Goal: Use online tool/utility: Utilize a website feature to perform a specific function

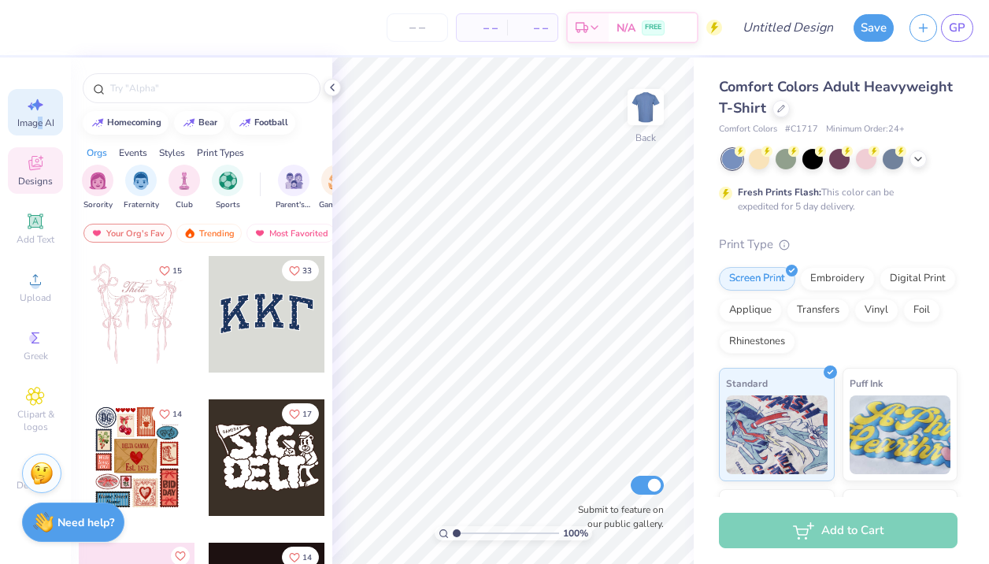
click at [39, 118] on span "Image AI" at bounding box center [35, 123] width 37 height 13
select select "4"
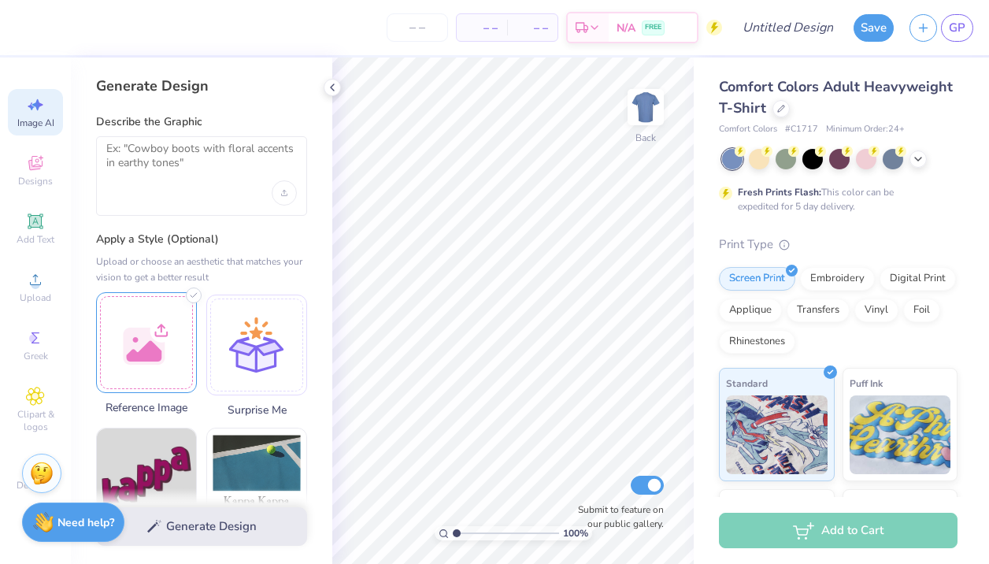
click at [132, 317] on div at bounding box center [146, 342] width 101 height 101
click at [31, 175] on span "Designs" at bounding box center [35, 181] width 35 height 13
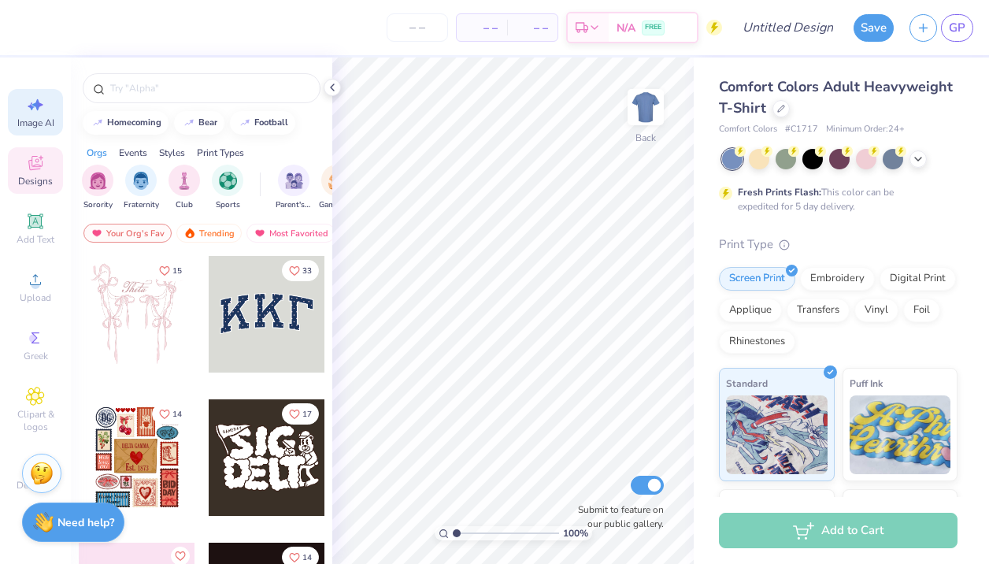
click at [37, 112] on icon at bounding box center [35, 104] width 19 height 19
select select "4"
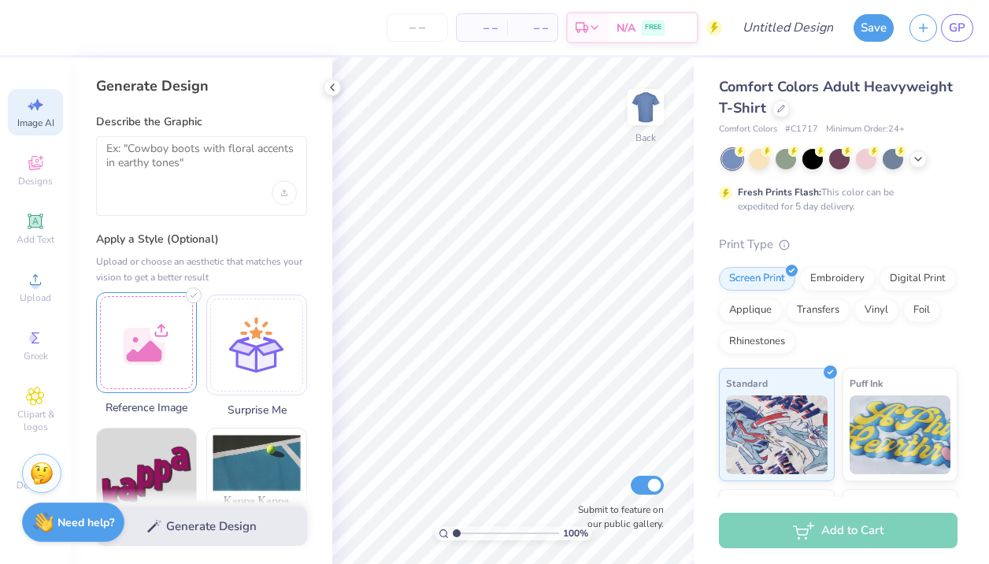
click at [154, 319] on div at bounding box center [146, 342] width 101 height 101
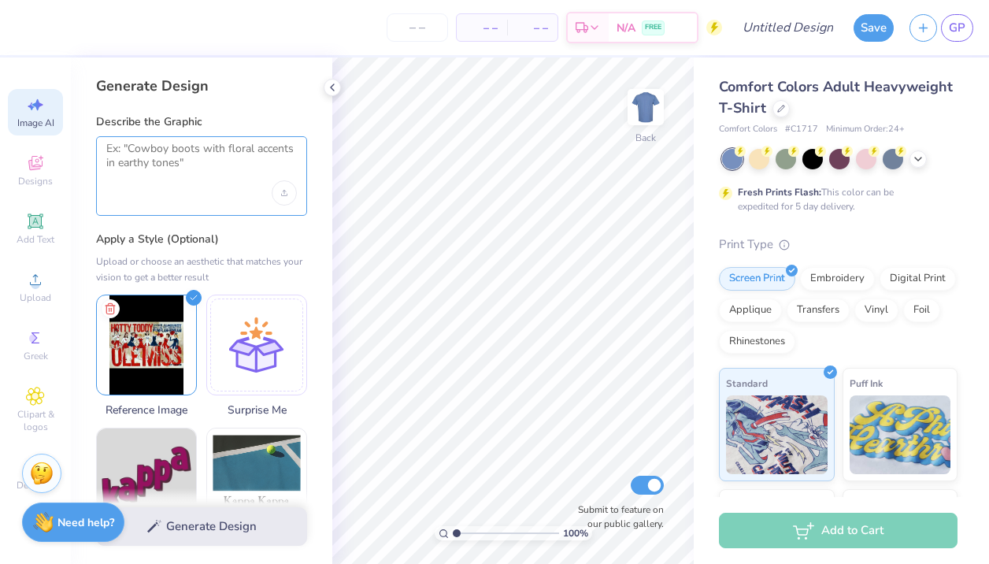
click at [180, 157] on textarea at bounding box center [201, 161] width 191 height 39
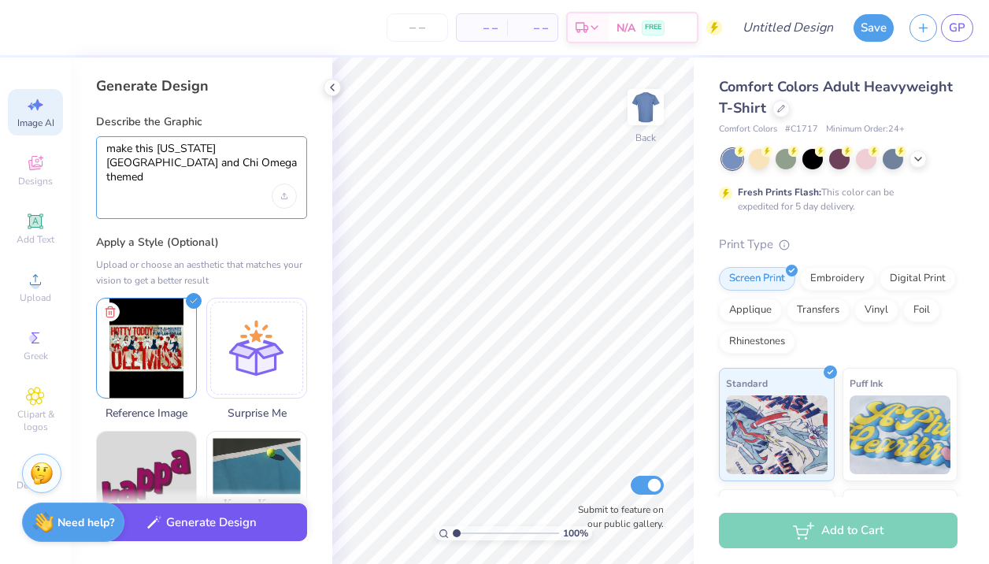
type textarea "make this [US_STATE][GEOGRAPHIC_DATA] and Chi Omega themed"
click at [195, 540] on button "Generate Design" at bounding box center [201, 522] width 211 height 39
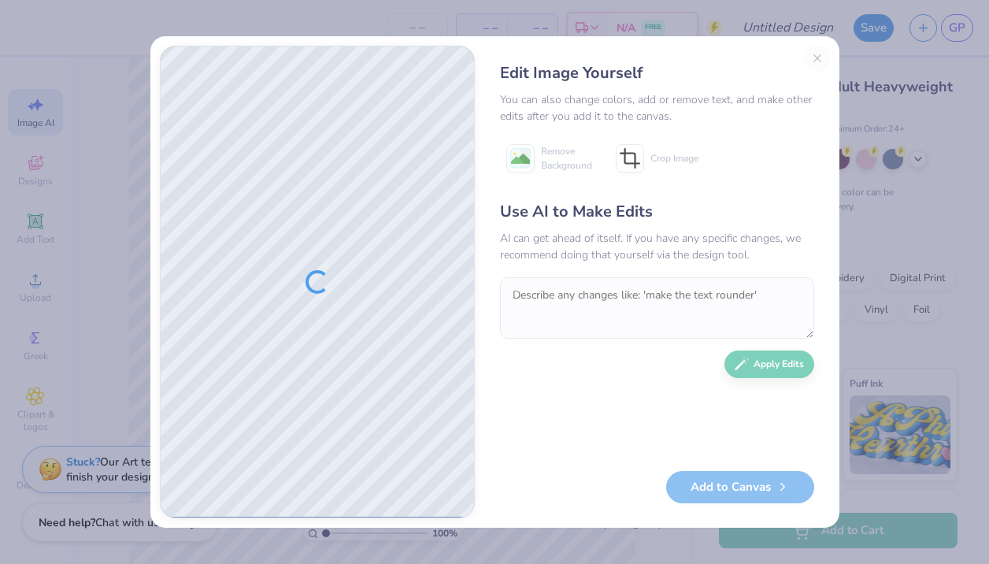
click at [11, 406] on div "Edit Image Yourself You can also change colors, add or remove text, and make ot…" at bounding box center [494, 282] width 989 height 564
click at [815, 57] on div "Edit Image Yourself You can also change colors, add or remove text, and make ot…" at bounding box center [657, 282] width 346 height 472
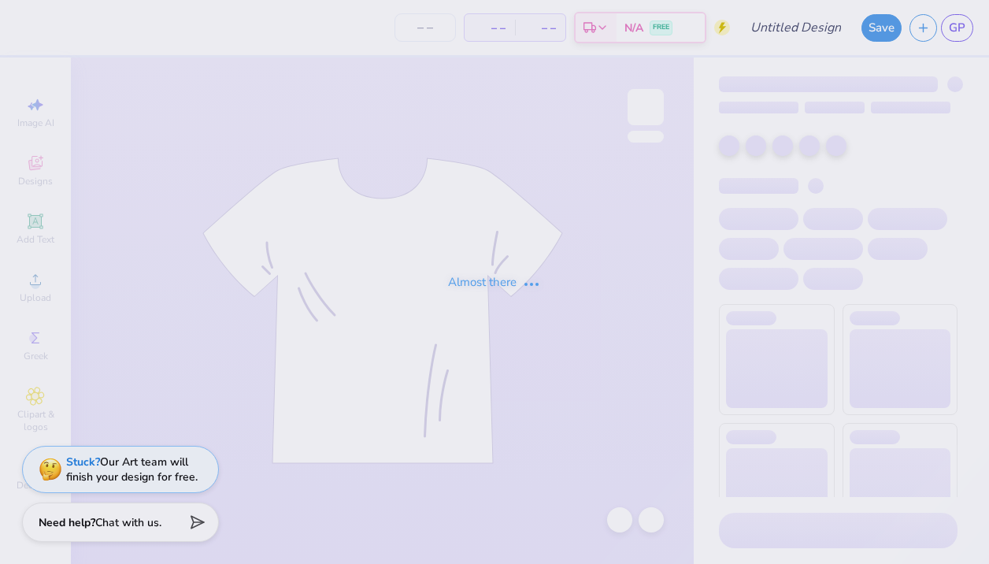
type input "homecoming 5"
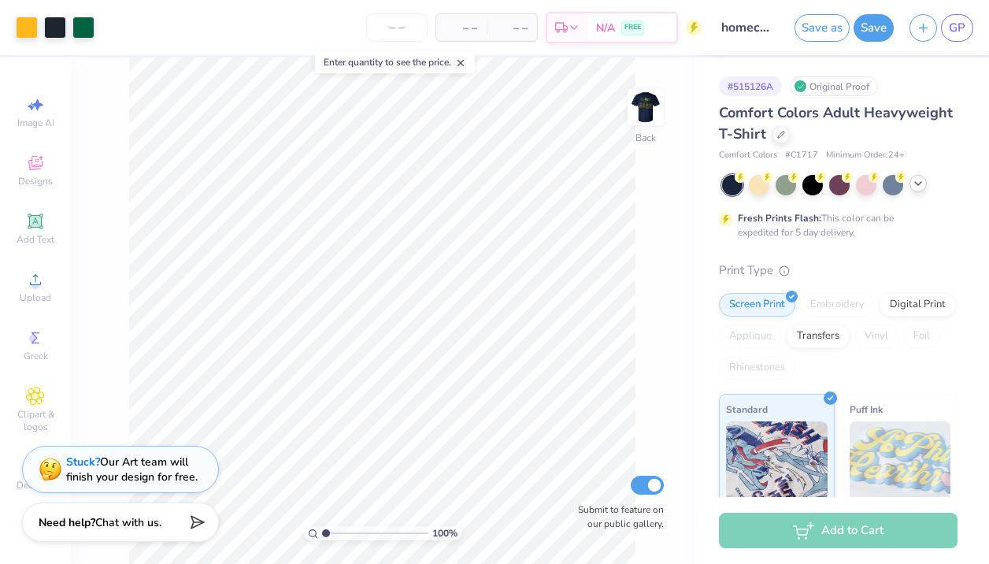
click at [920, 187] on icon at bounding box center [918, 183] width 13 height 13
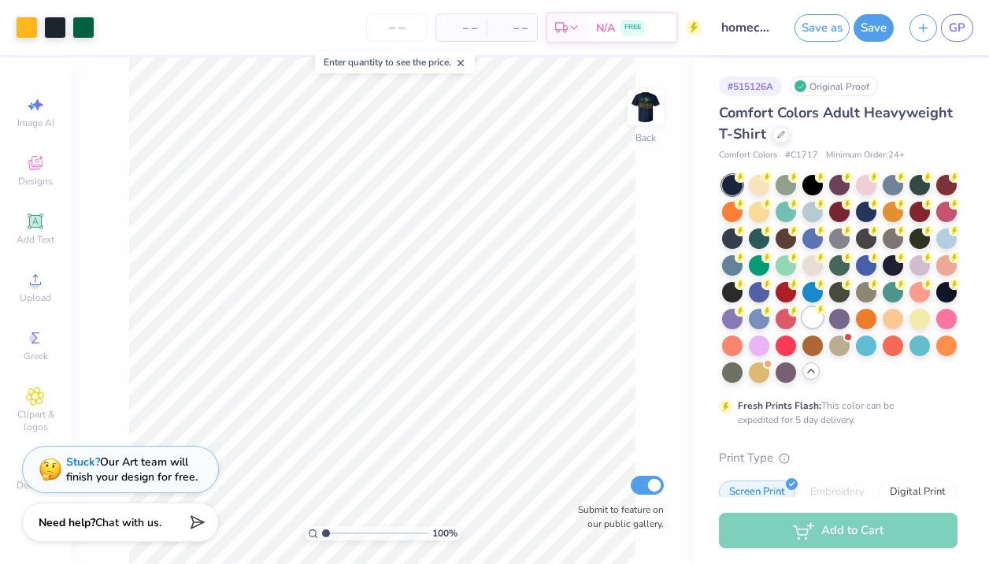
click at [819, 316] on div at bounding box center [812, 317] width 20 height 20
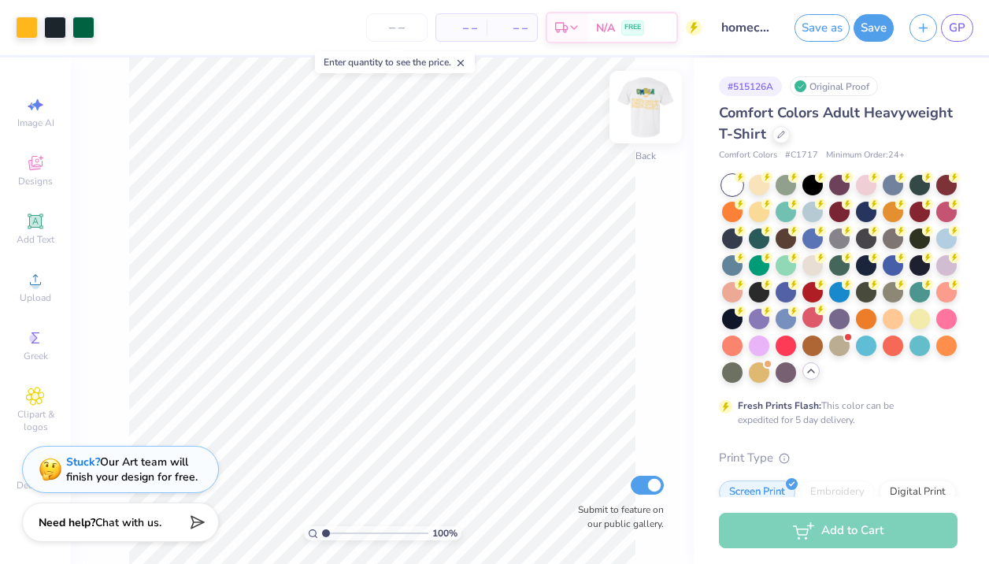
click at [645, 98] on img at bounding box center [645, 107] width 63 height 63
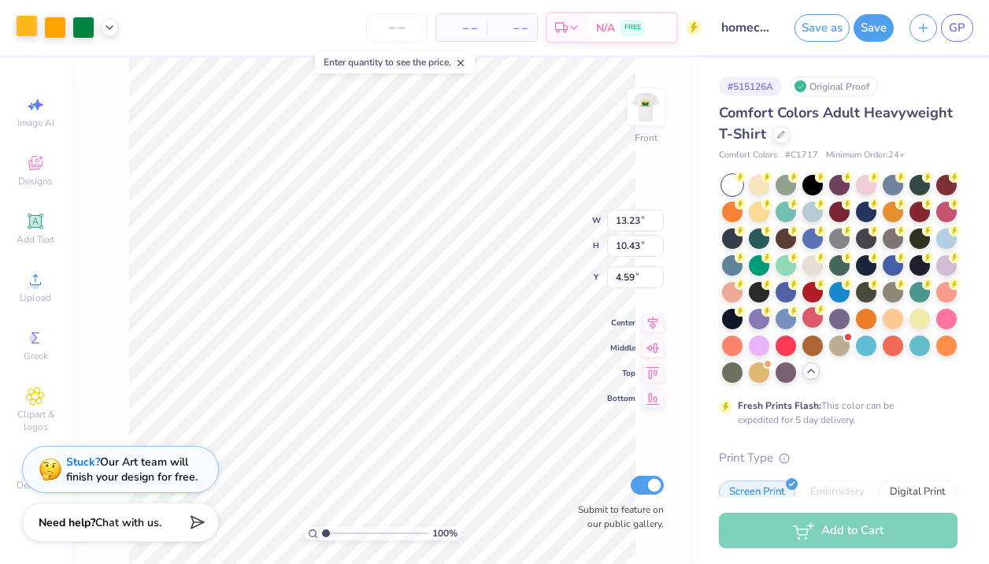
click at [27, 28] on div at bounding box center [27, 26] width 22 height 22
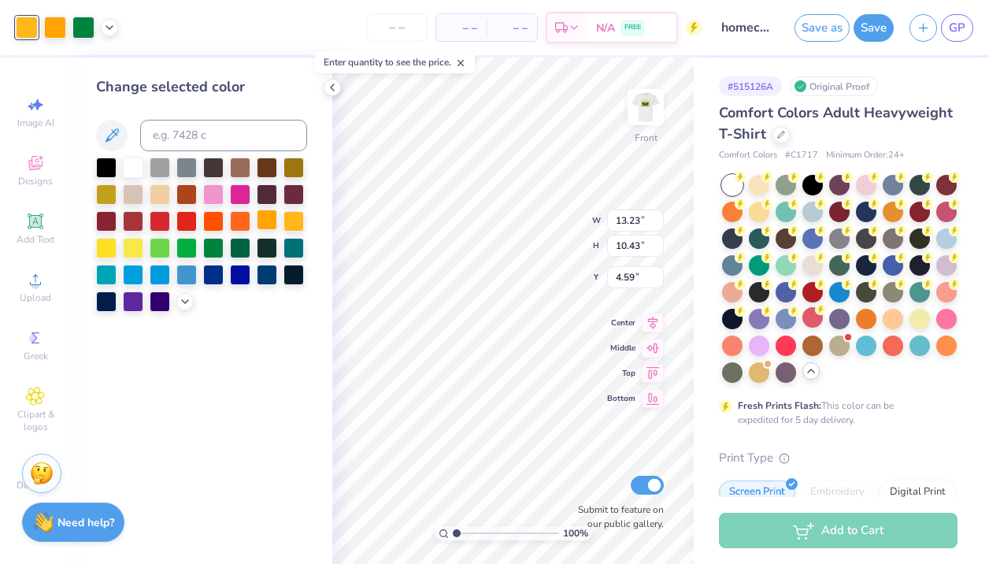
click at [260, 223] on div at bounding box center [267, 219] width 20 height 20
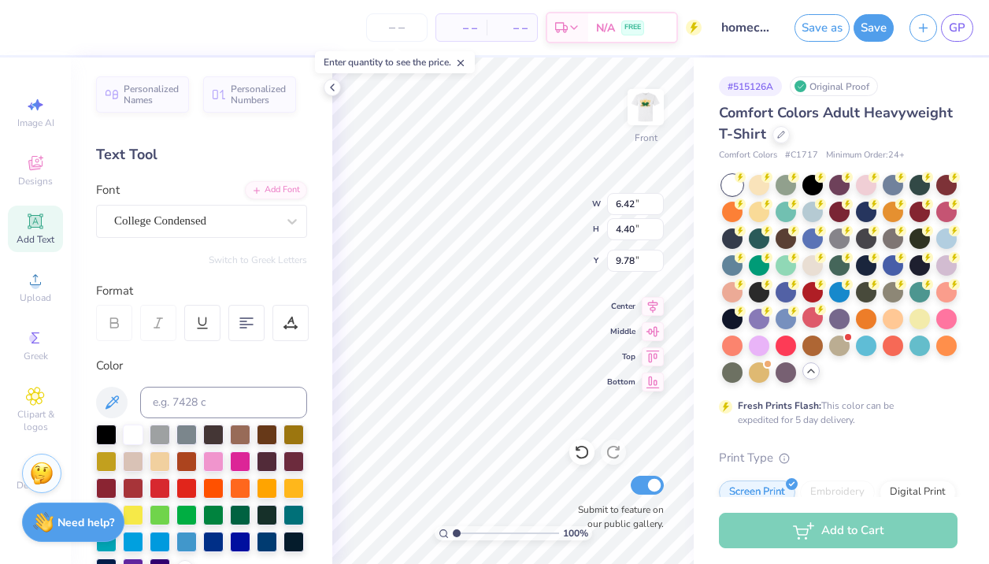
type input "6.58"
type input "4.46"
type input "10.57"
type input "6.58"
type input "4.46"
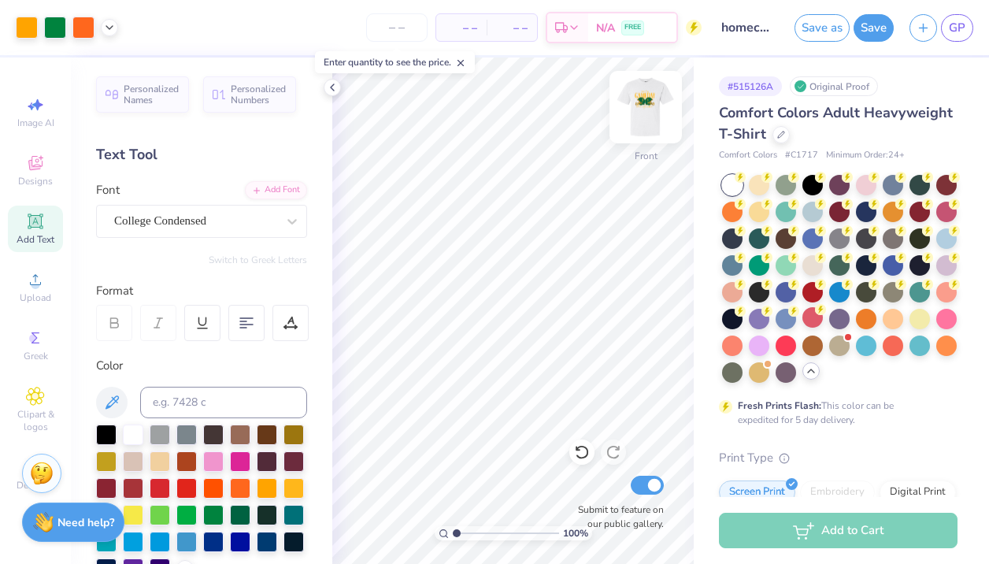
click at [633, 121] on img at bounding box center [645, 107] width 63 height 63
